Goal: Transaction & Acquisition: Subscribe to service/newsletter

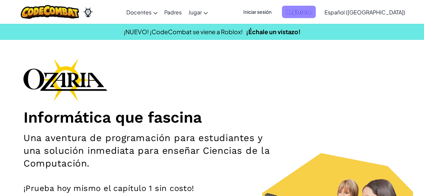
click at [315, 9] on span "Registrarse" at bounding box center [299, 12] width 34 height 12
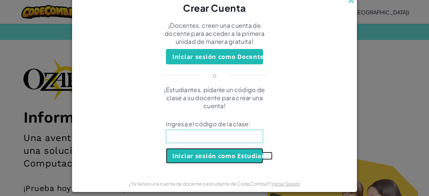
click at [225, 156] on button "Iniciar sesión como Estudiante" at bounding box center [214, 155] width 97 height 15
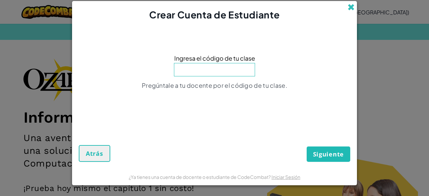
click at [352, 6] on span at bounding box center [350, 7] width 7 height 7
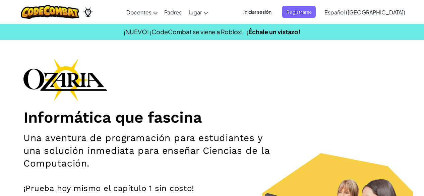
click at [275, 12] on span "Iniciar sesión" at bounding box center [257, 12] width 36 height 12
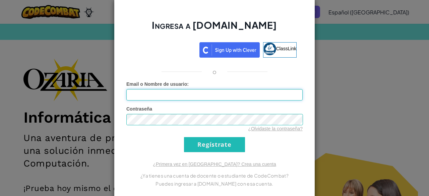
click at [230, 98] on input "Email o Nombre de usuario :" at bounding box center [214, 94] width 176 height 11
type input "[PERSON_NAME][EMAIL_ADDRESS][DOMAIN_NAME]"
click at [135, 161] on div "¿Primera vez en [GEOGRAPHIC_DATA]? Crea una cuenta ¿Ya tienes una cuenta de doc…" at bounding box center [214, 174] width 176 height 27
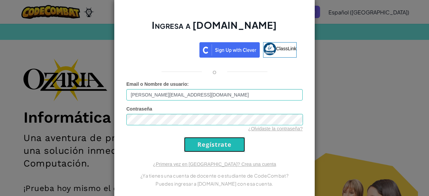
click at [214, 146] on input "Regístrate" at bounding box center [214, 144] width 61 height 15
click at [203, 145] on input "Regístrate" at bounding box center [214, 144] width 61 height 15
